Goal: Information Seeking & Learning: Learn about a topic

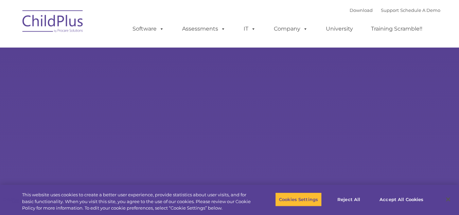
type input ""
select select "MEDIUM"
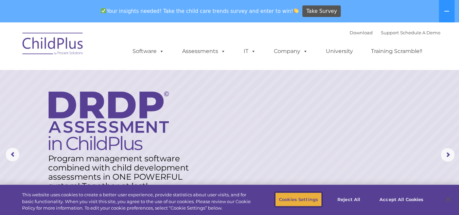
click at [303, 202] on button "Cookies Settings" at bounding box center [298, 199] width 47 height 14
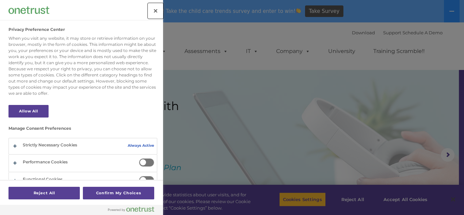
click at [157, 9] on button "Close" at bounding box center [155, 10] width 15 height 15
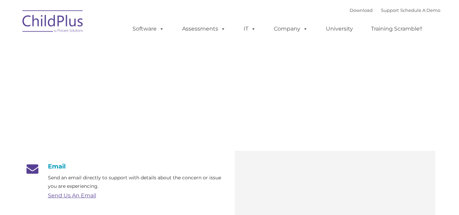
type input ""
